Goal: Information Seeking & Learning: Learn about a topic

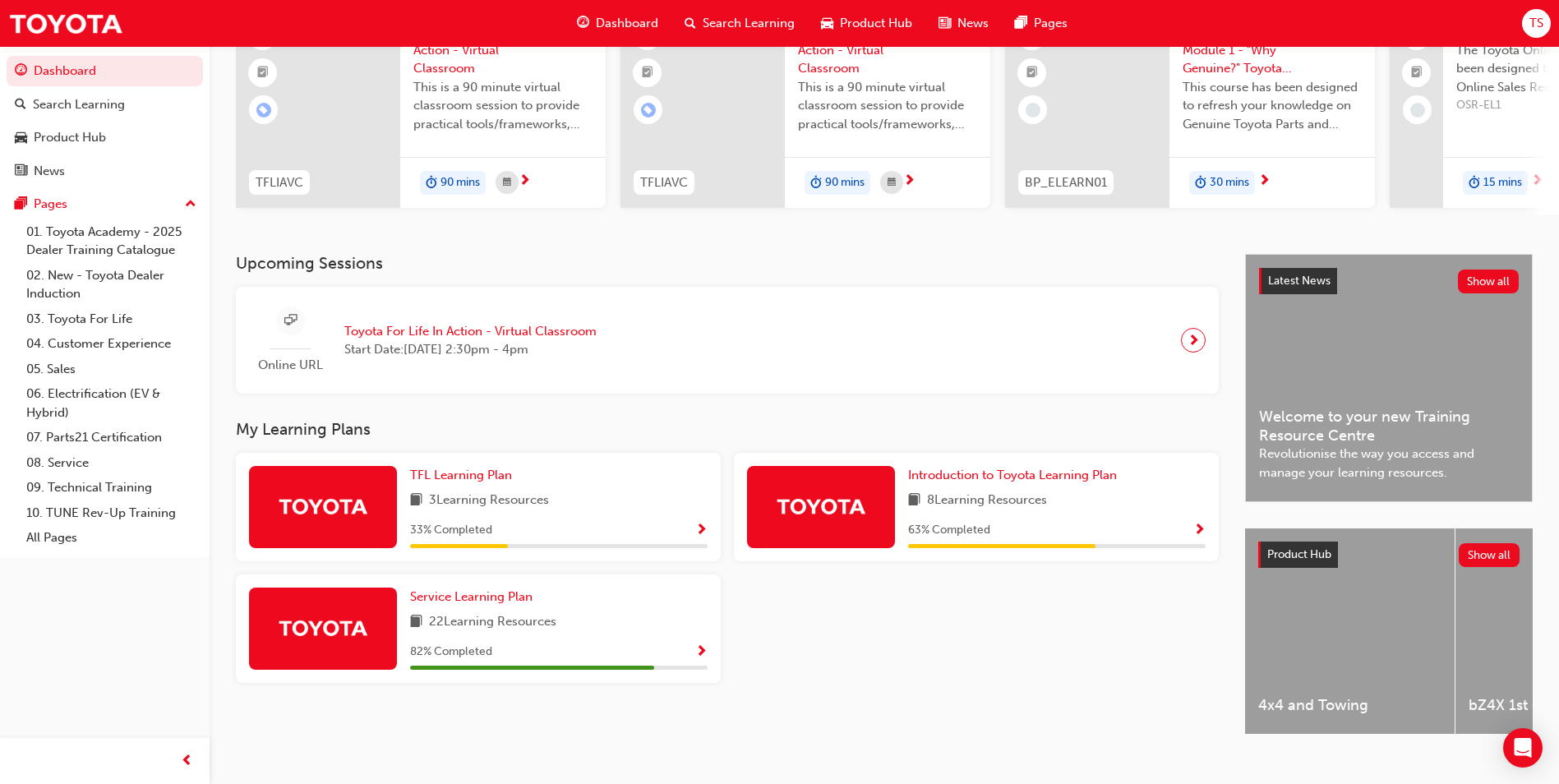
scroll to position [198, 0]
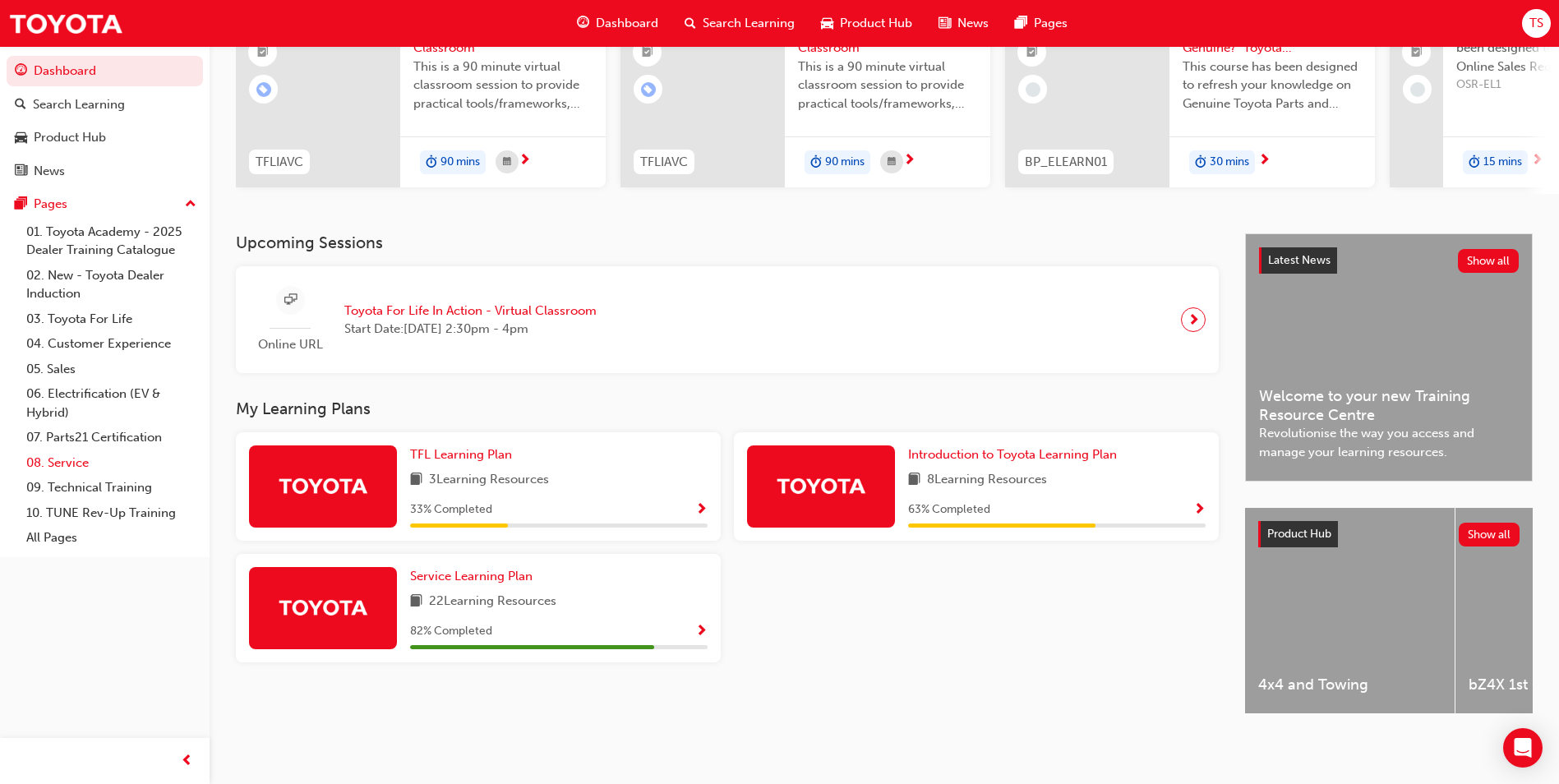
click at [58, 458] on link "08. Service" at bounding box center [111, 463] width 183 height 26
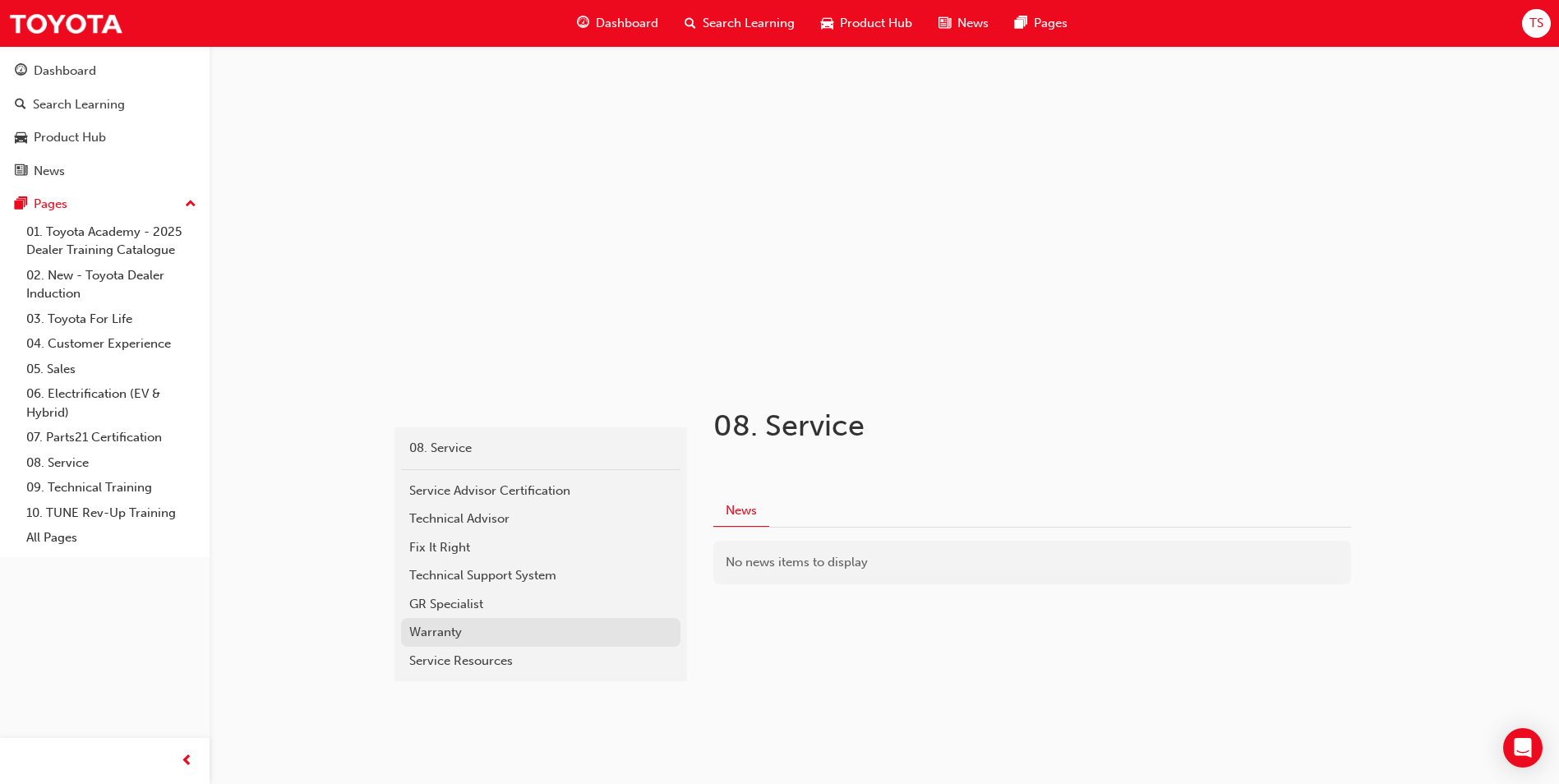
click at [438, 636] on div "Warranty" at bounding box center [540, 632] width 263 height 19
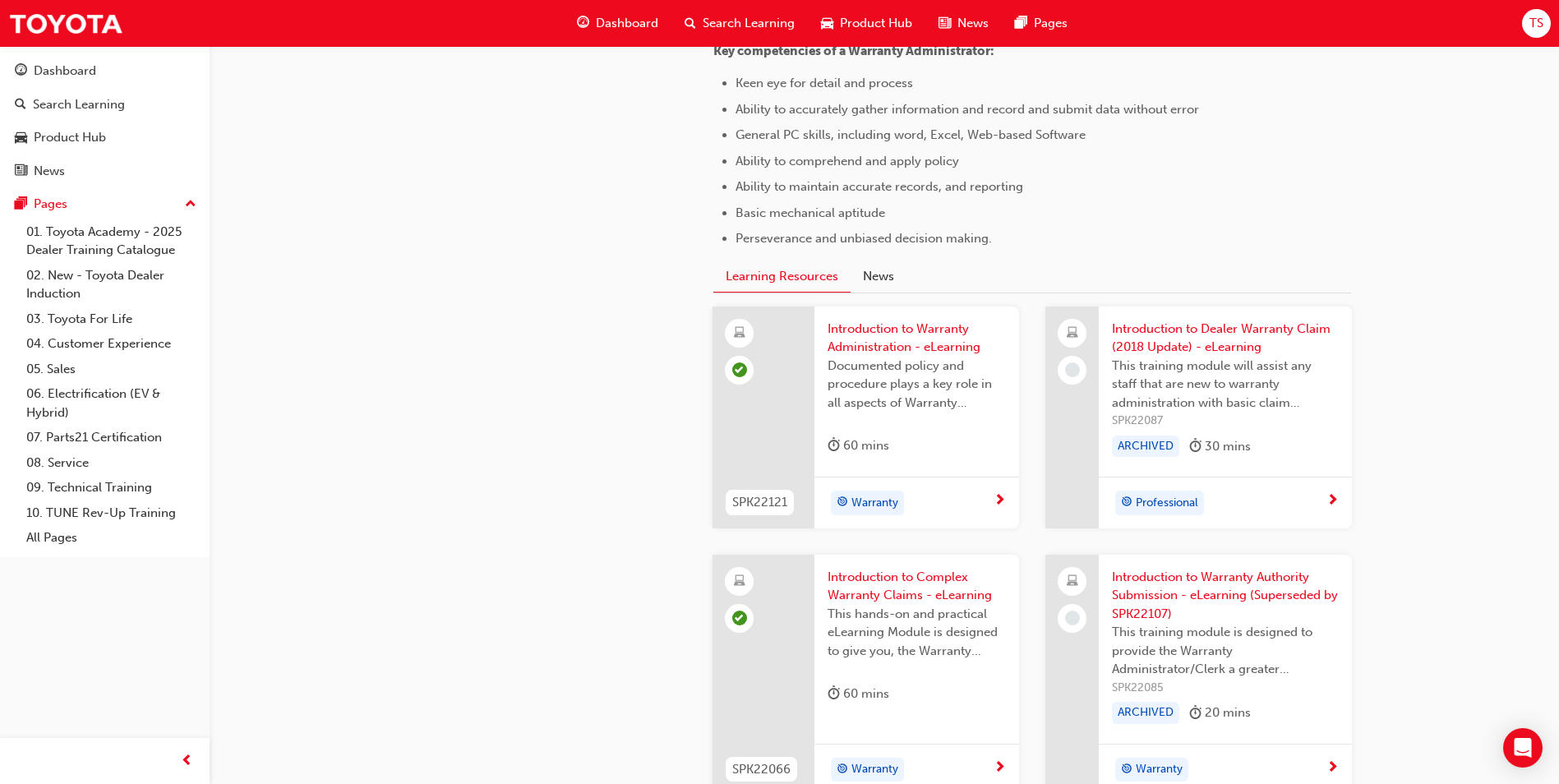
scroll to position [986, 0]
